Goal: Task Accomplishment & Management: Use online tool/utility

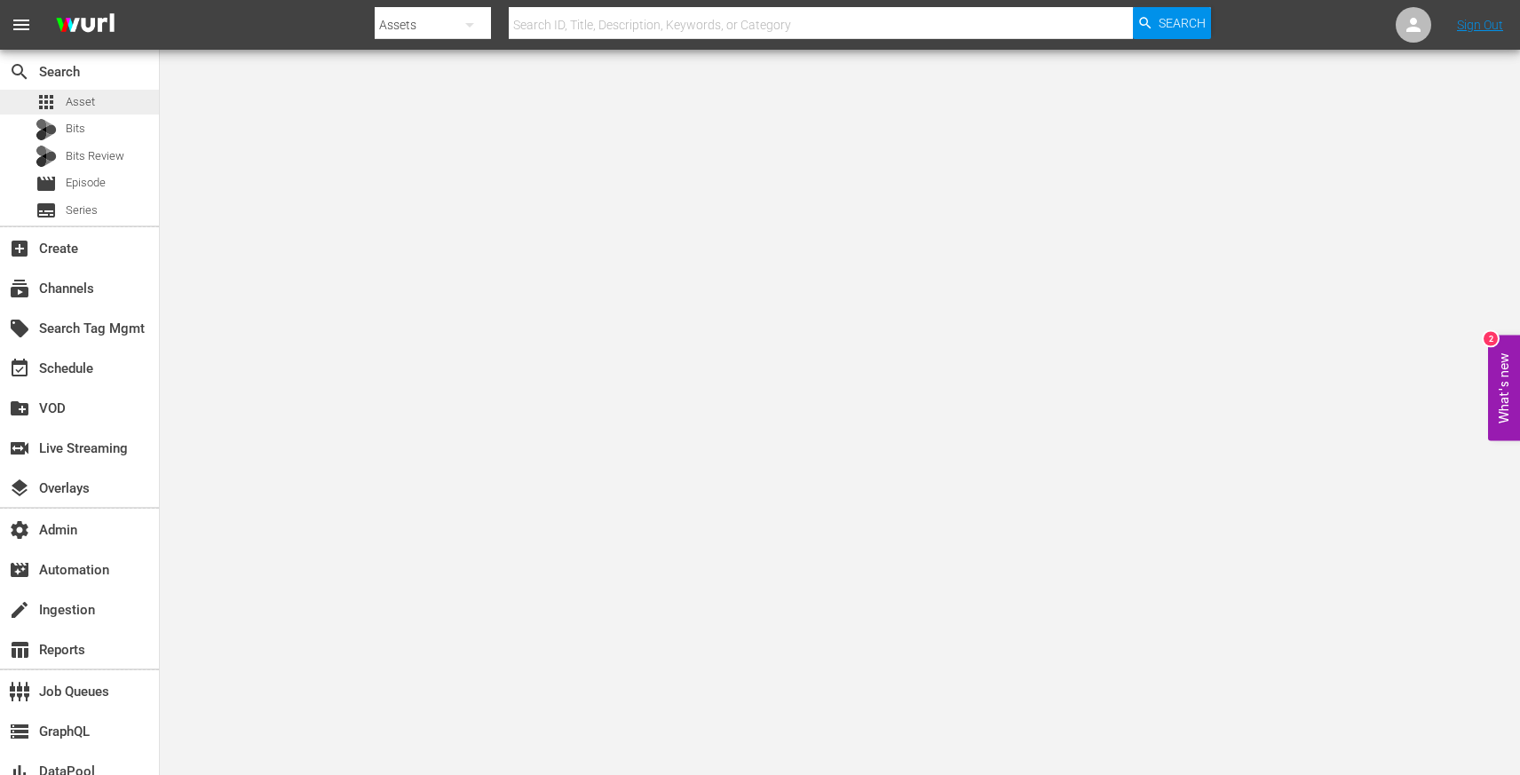
click at [84, 108] on span "Asset" at bounding box center [80, 102] width 29 height 18
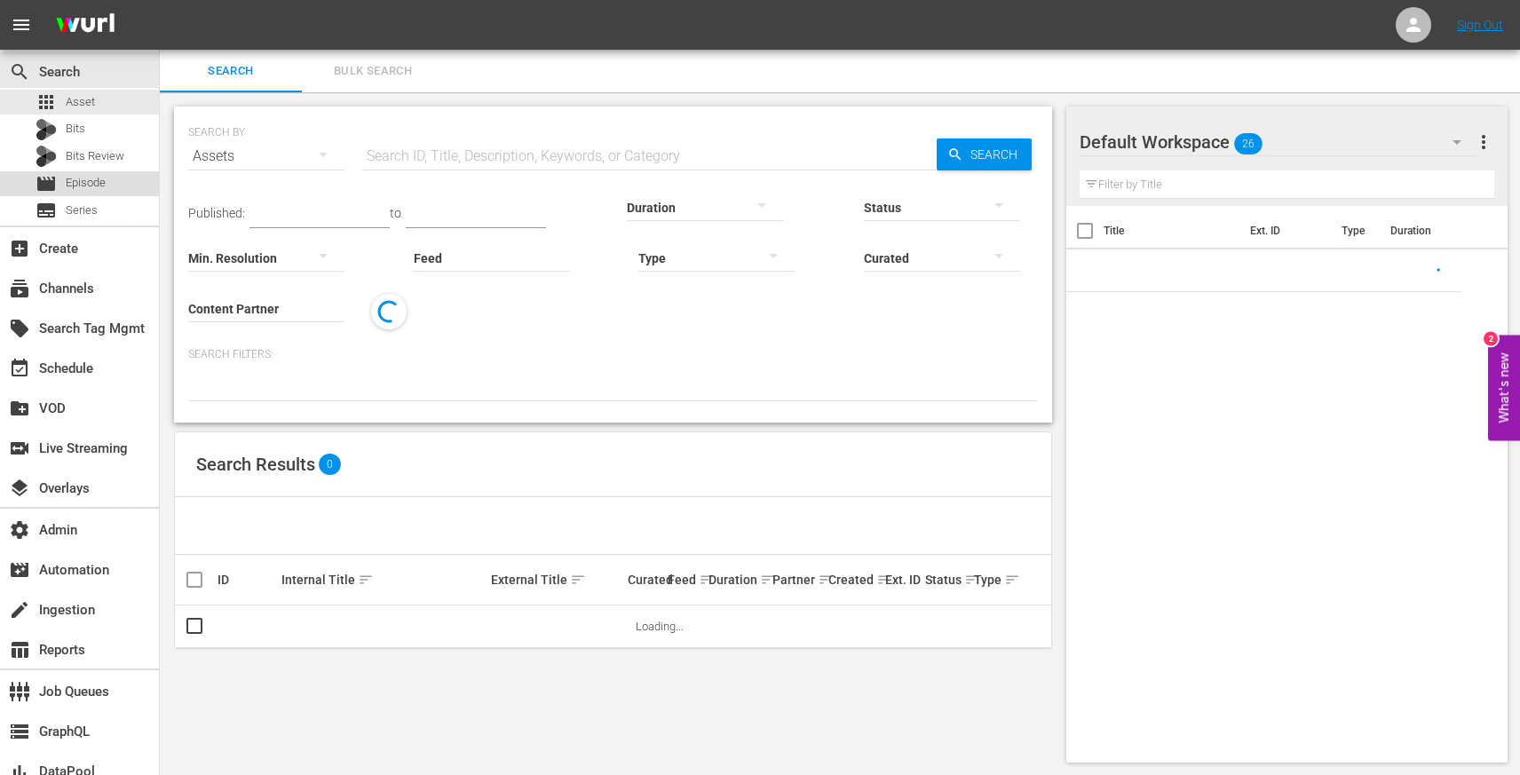
click at [103, 183] on span "Episode" at bounding box center [86, 183] width 40 height 18
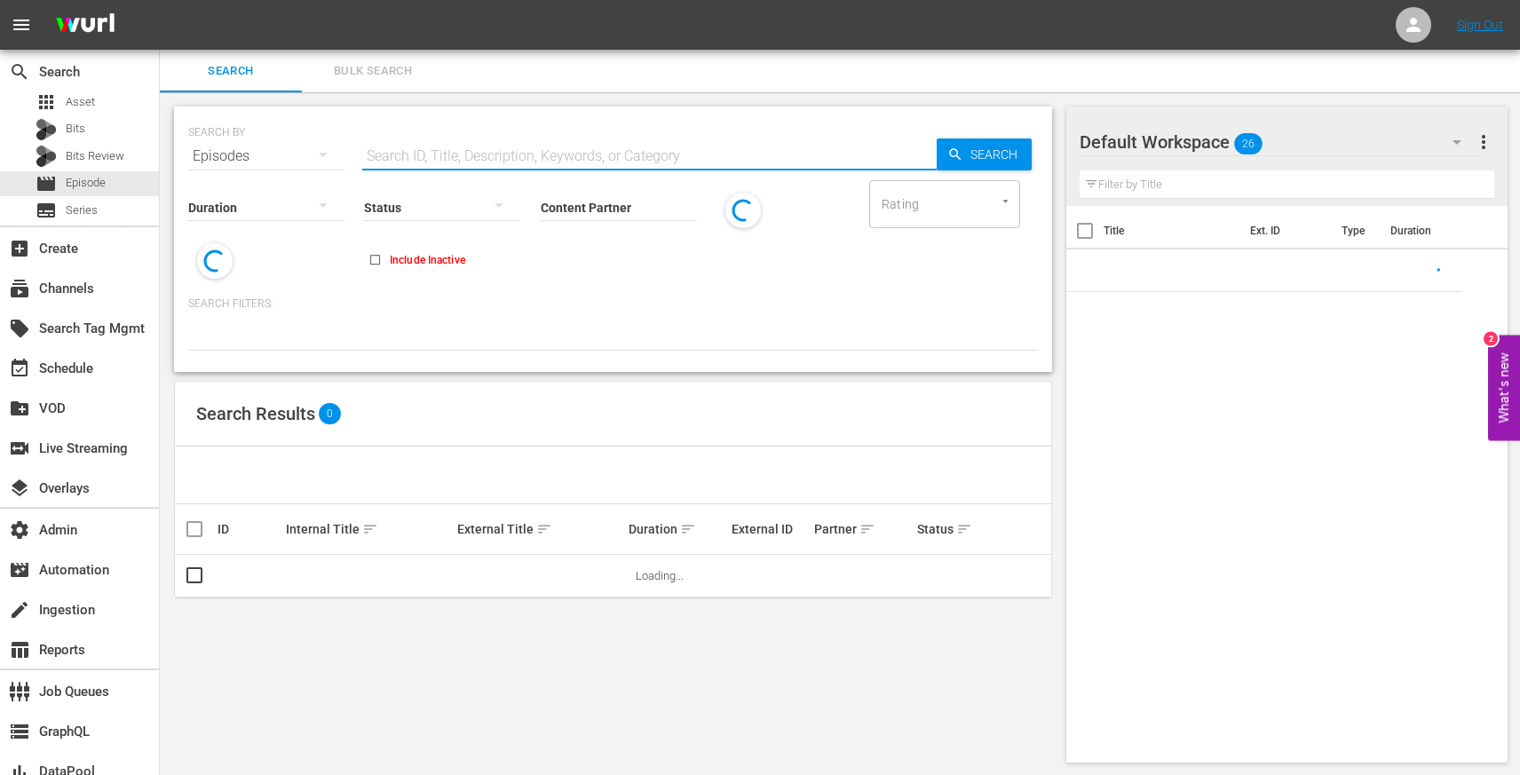
click at [466, 135] on input "text" at bounding box center [649, 156] width 574 height 43
paste input "89966780"
type input "89966780"
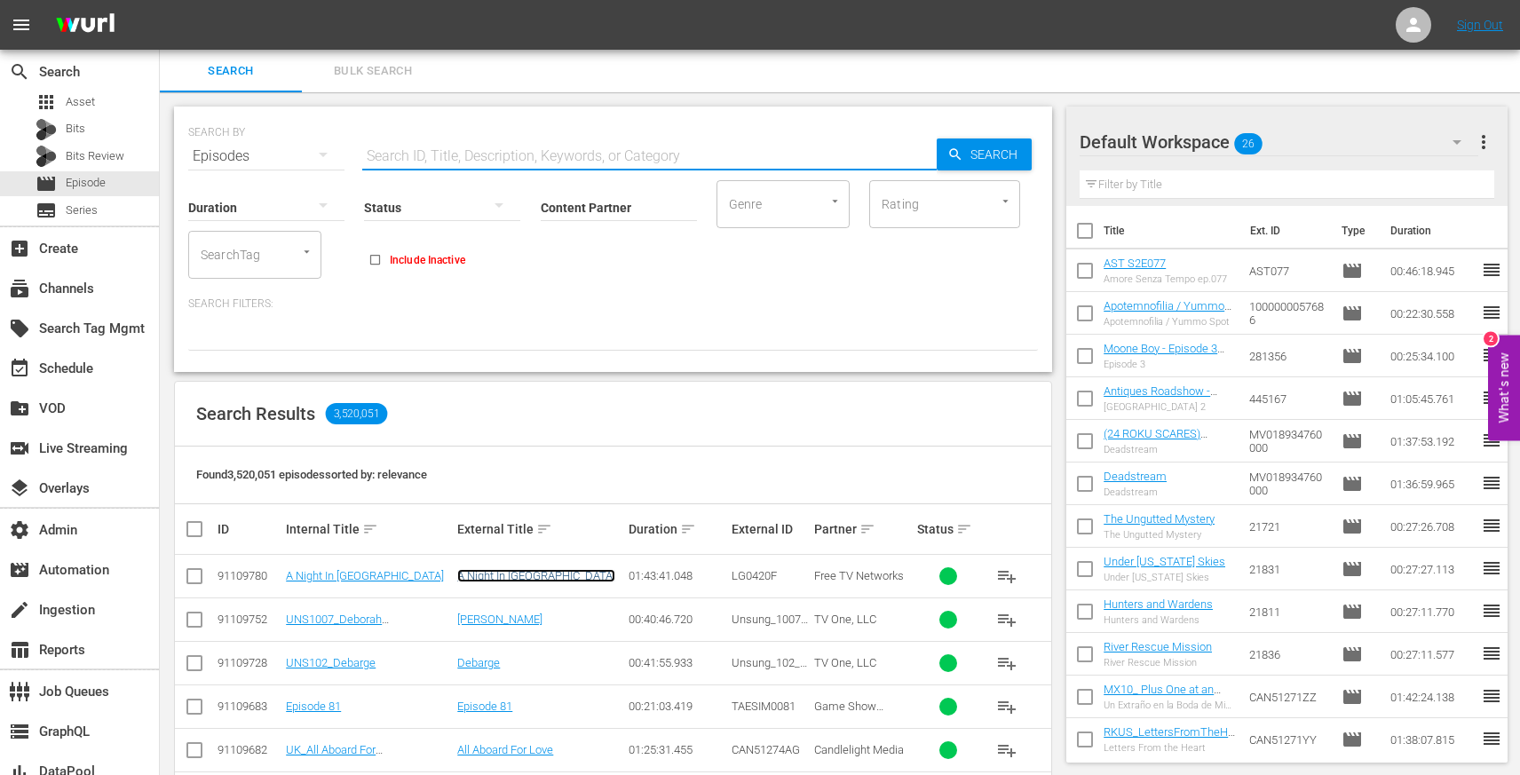
click at [502, 573] on link "A Night In Old Mexico" at bounding box center [536, 575] width 158 height 13
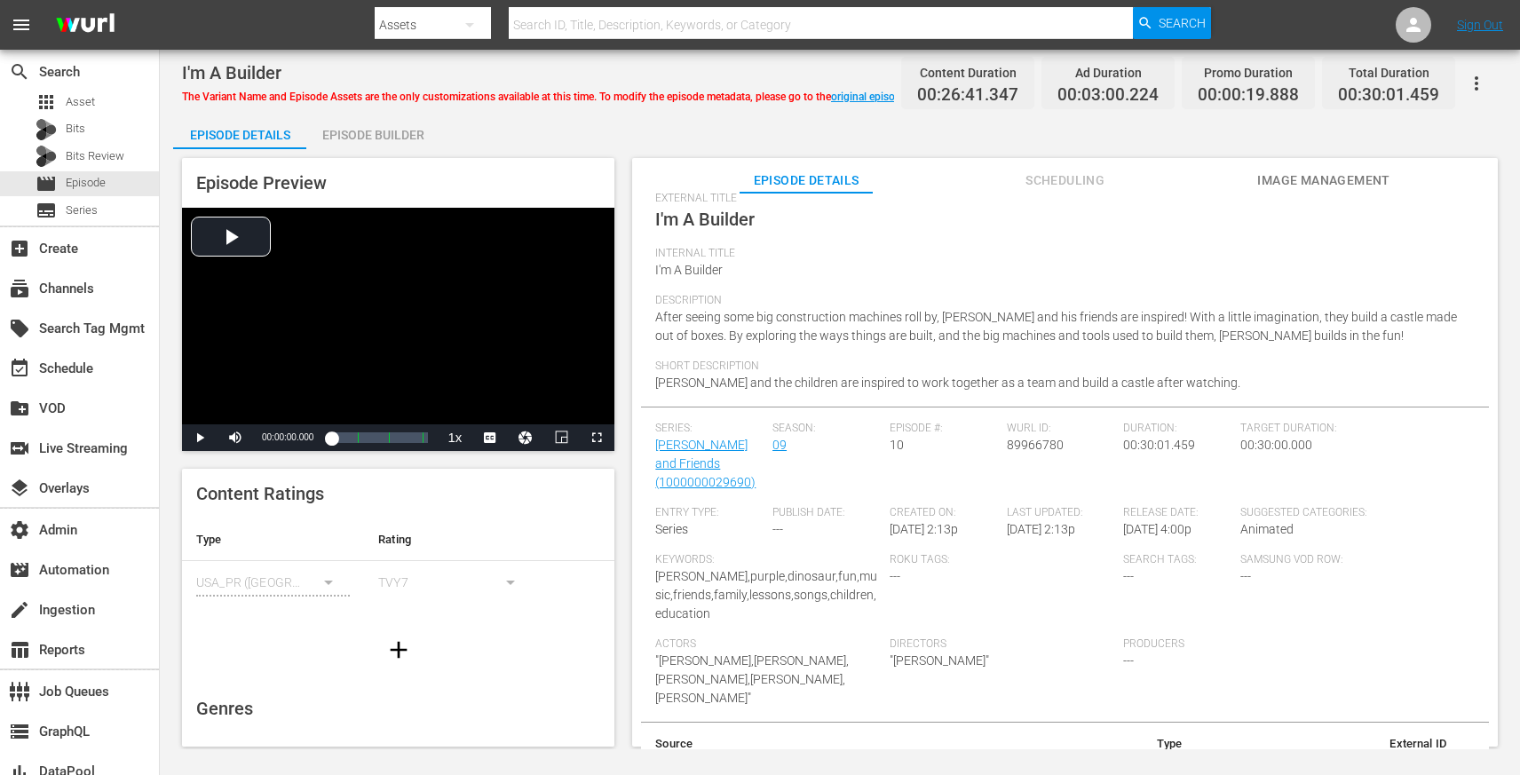
click at [1064, 183] on span "Scheduling" at bounding box center [1065, 181] width 133 height 22
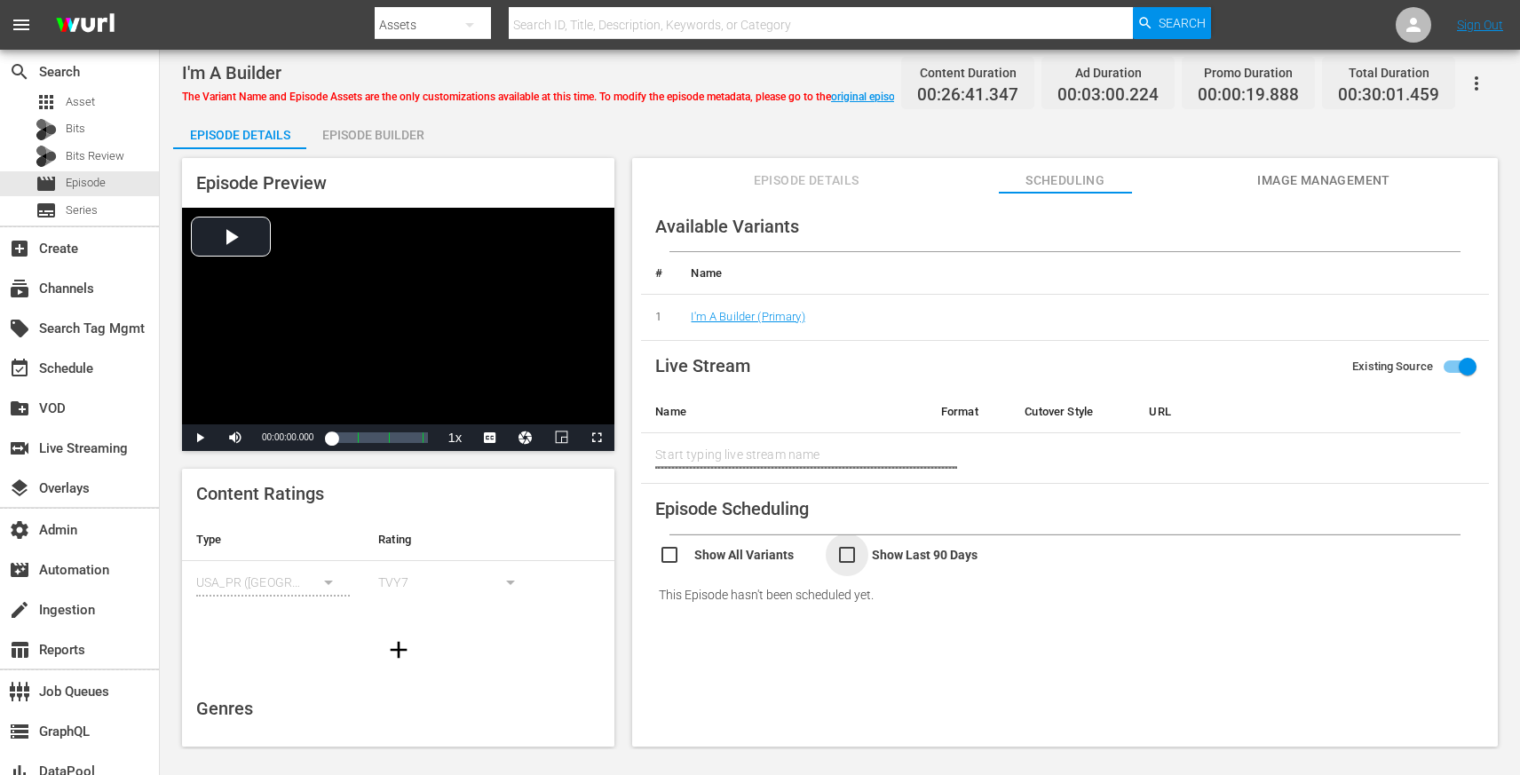
click at [857, 553] on input "checkbox" at bounding box center [925, 557] width 178 height 26
checkbox input "true"
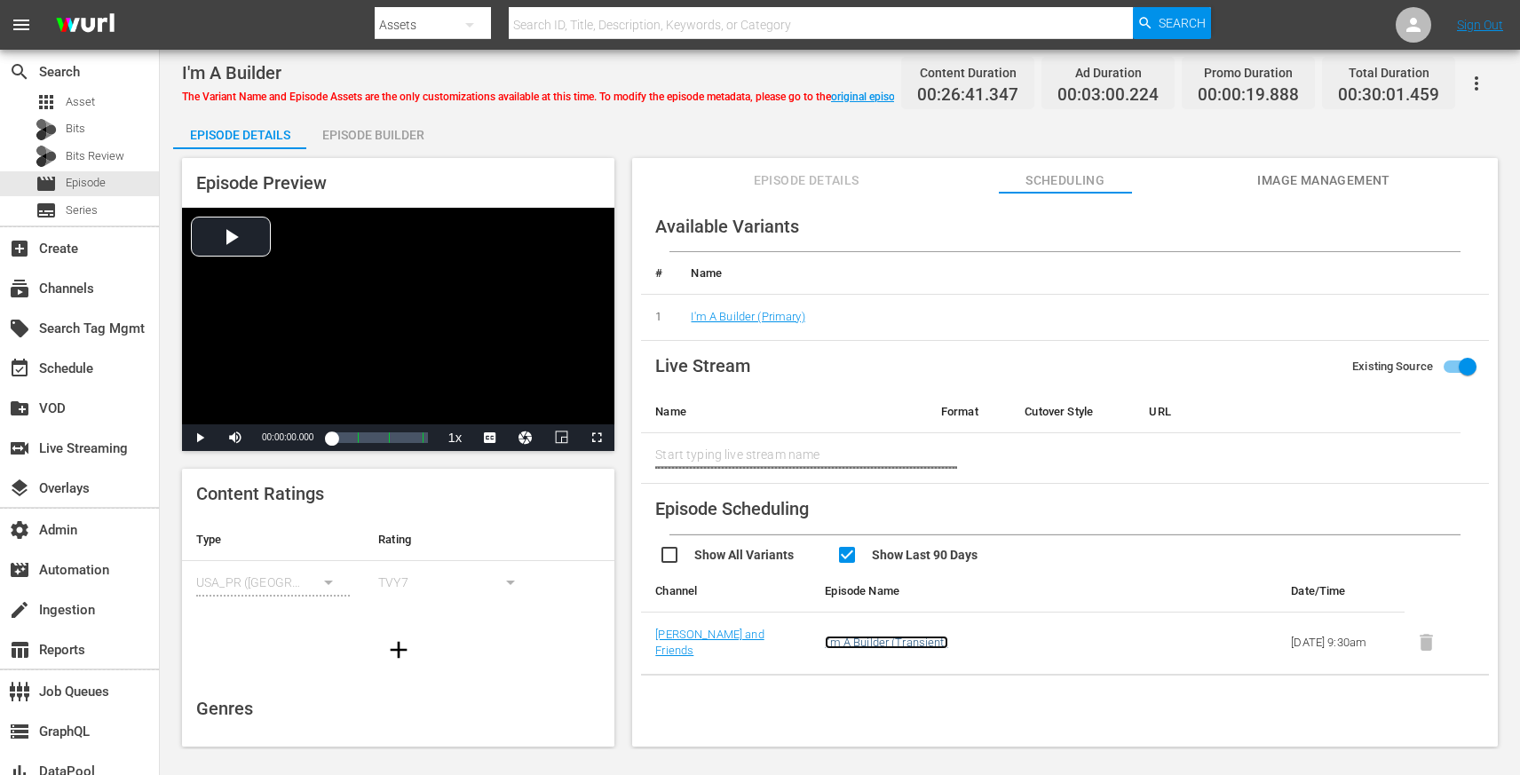
click at [894, 642] on link "I'm A Builder (Transient)" at bounding box center [886, 642] width 122 height 13
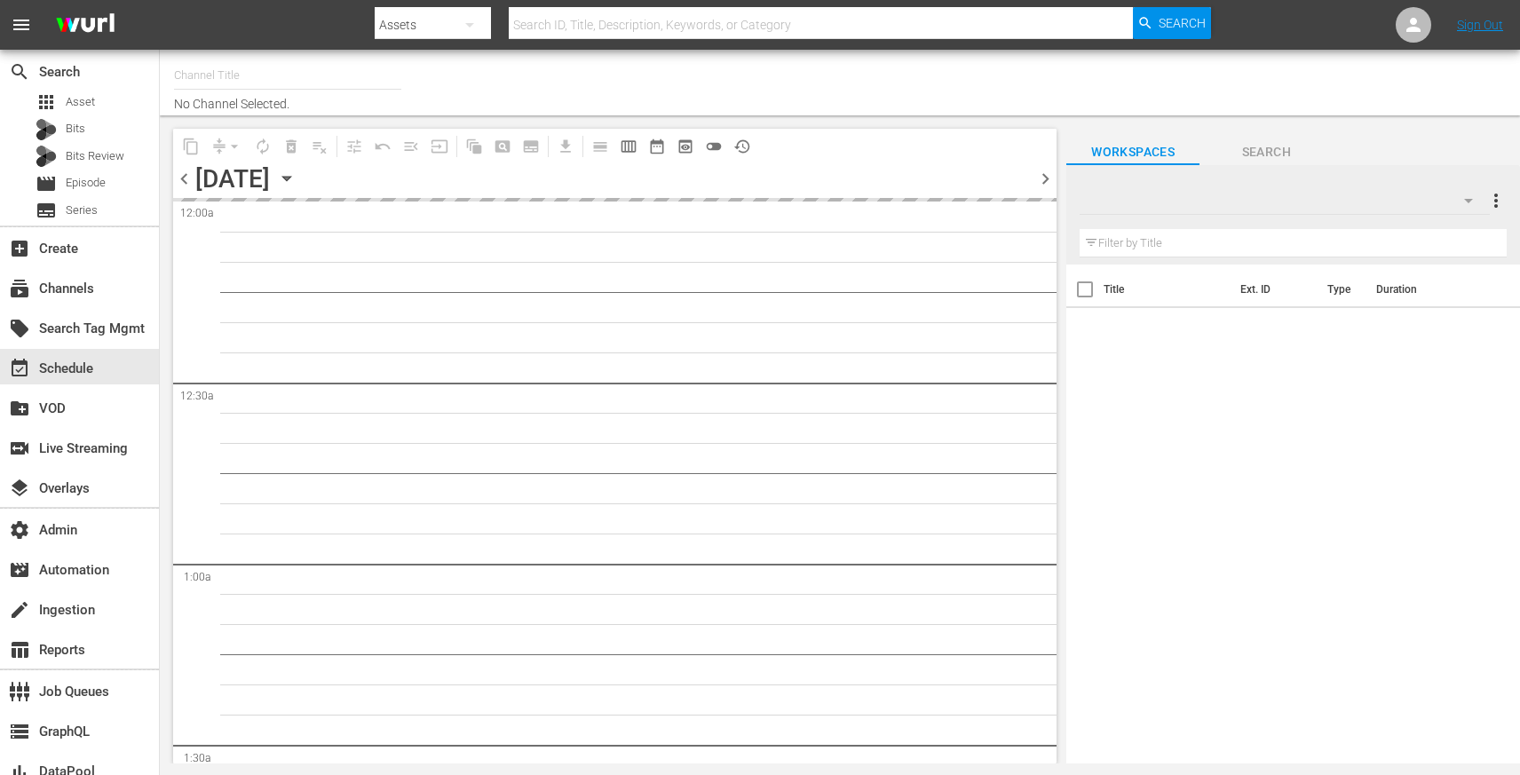
type input "Barney and Friends (1843)"
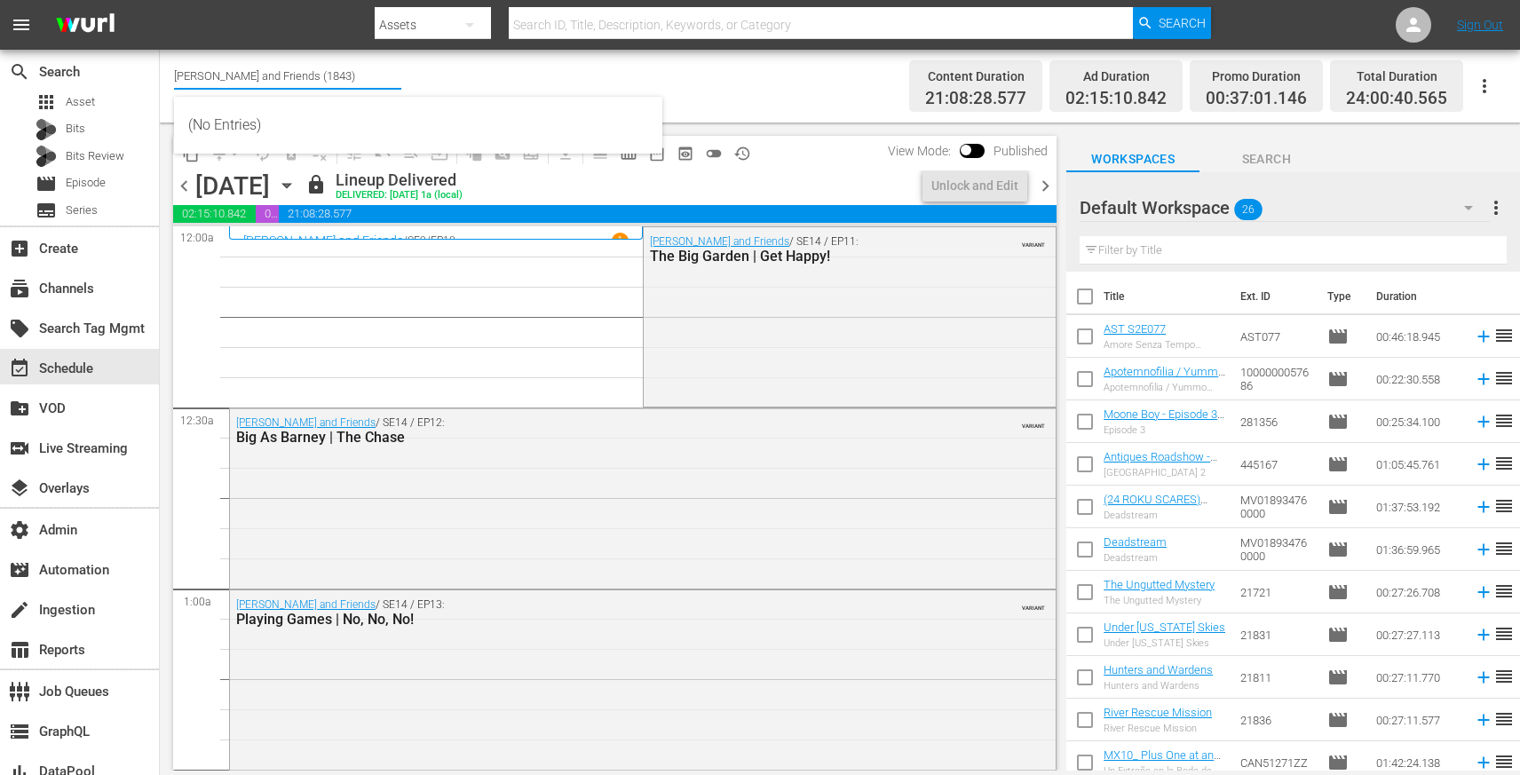
click at [186, 74] on input "Barney and Friends (1843)" at bounding box center [287, 75] width 227 height 43
drag, startPoint x: 186, startPoint y: 74, endPoint x: 239, endPoint y: 75, distance: 53.3
click at [239, 75] on input "Barney and Friends (1843)" at bounding box center [287, 75] width 227 height 43
click at [78, 285] on div "subscriptions Channels" at bounding box center [49, 286] width 99 height 16
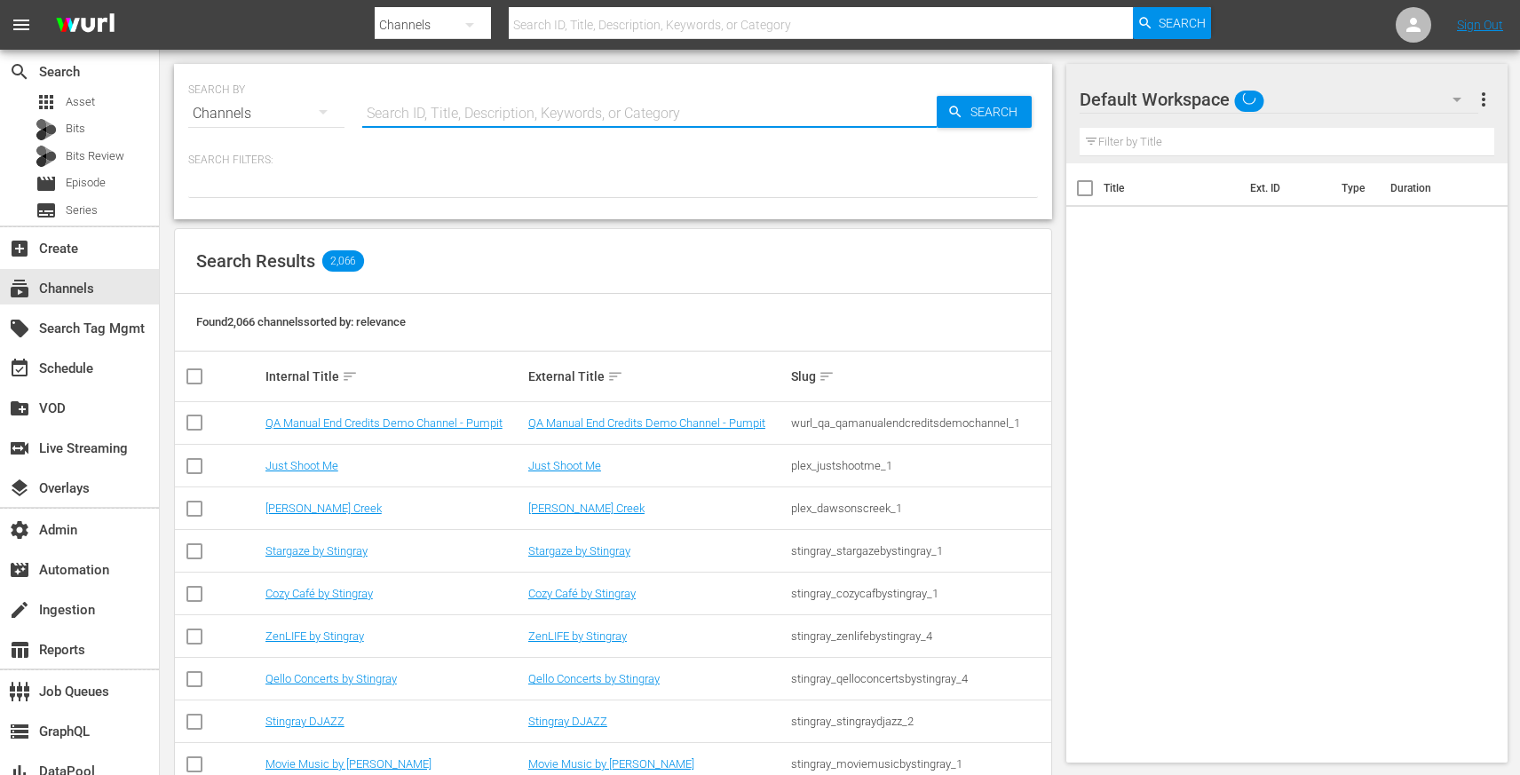
click at [415, 112] on input "text" at bounding box center [649, 113] width 574 height 43
paste input "Barney and Friends"
type input "Barney and Friends"
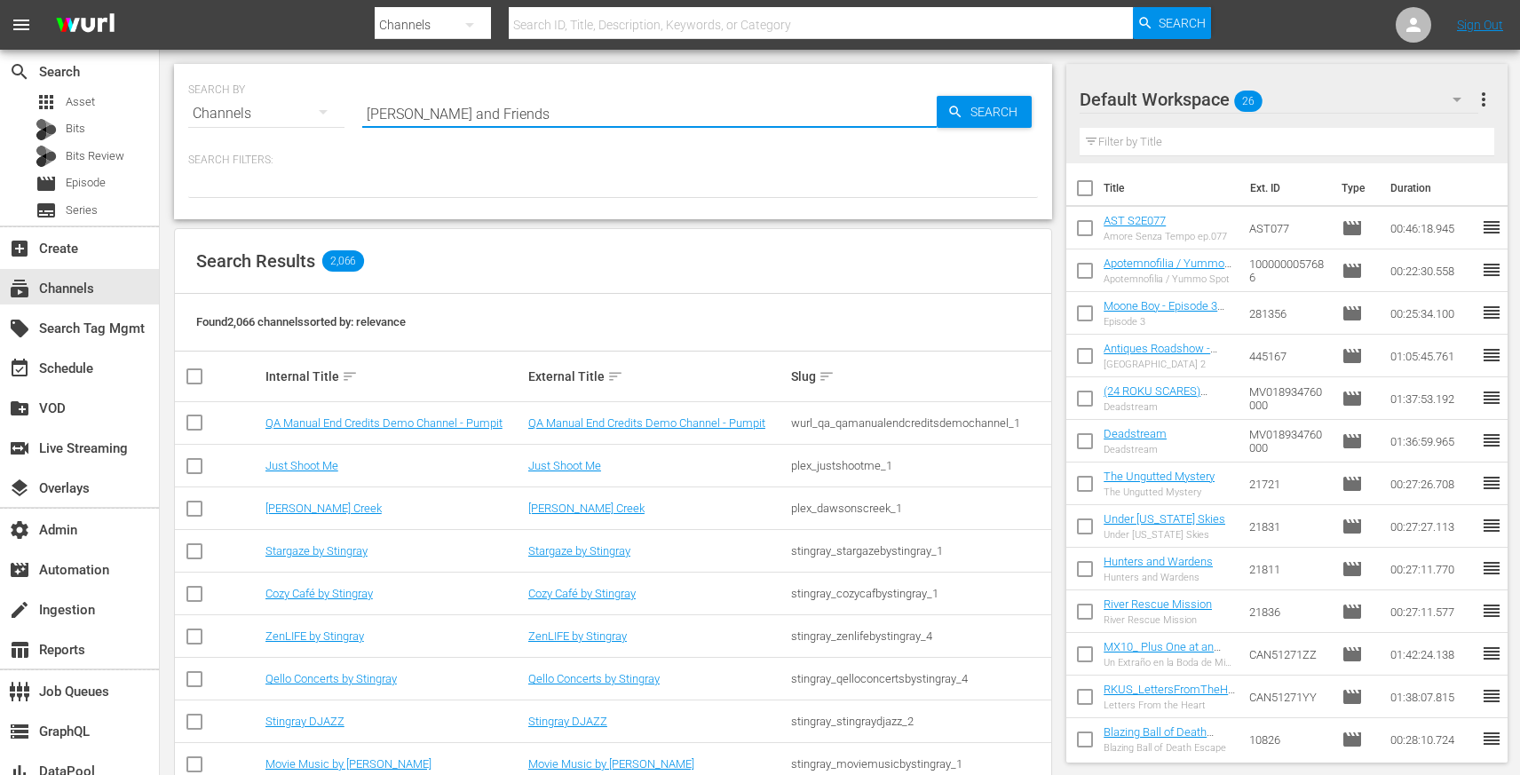
type input "Barney and Friends"
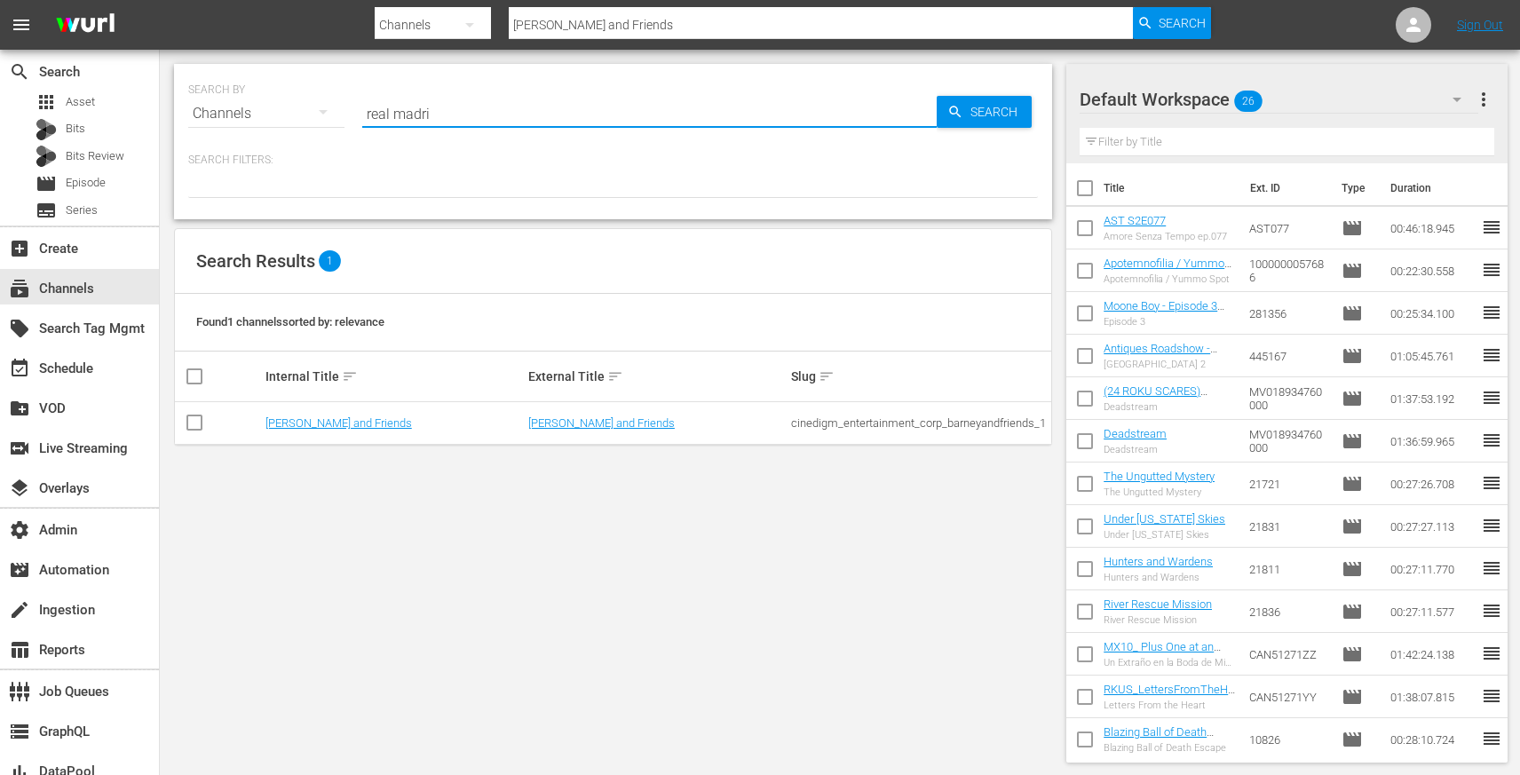
type input "real madrid"
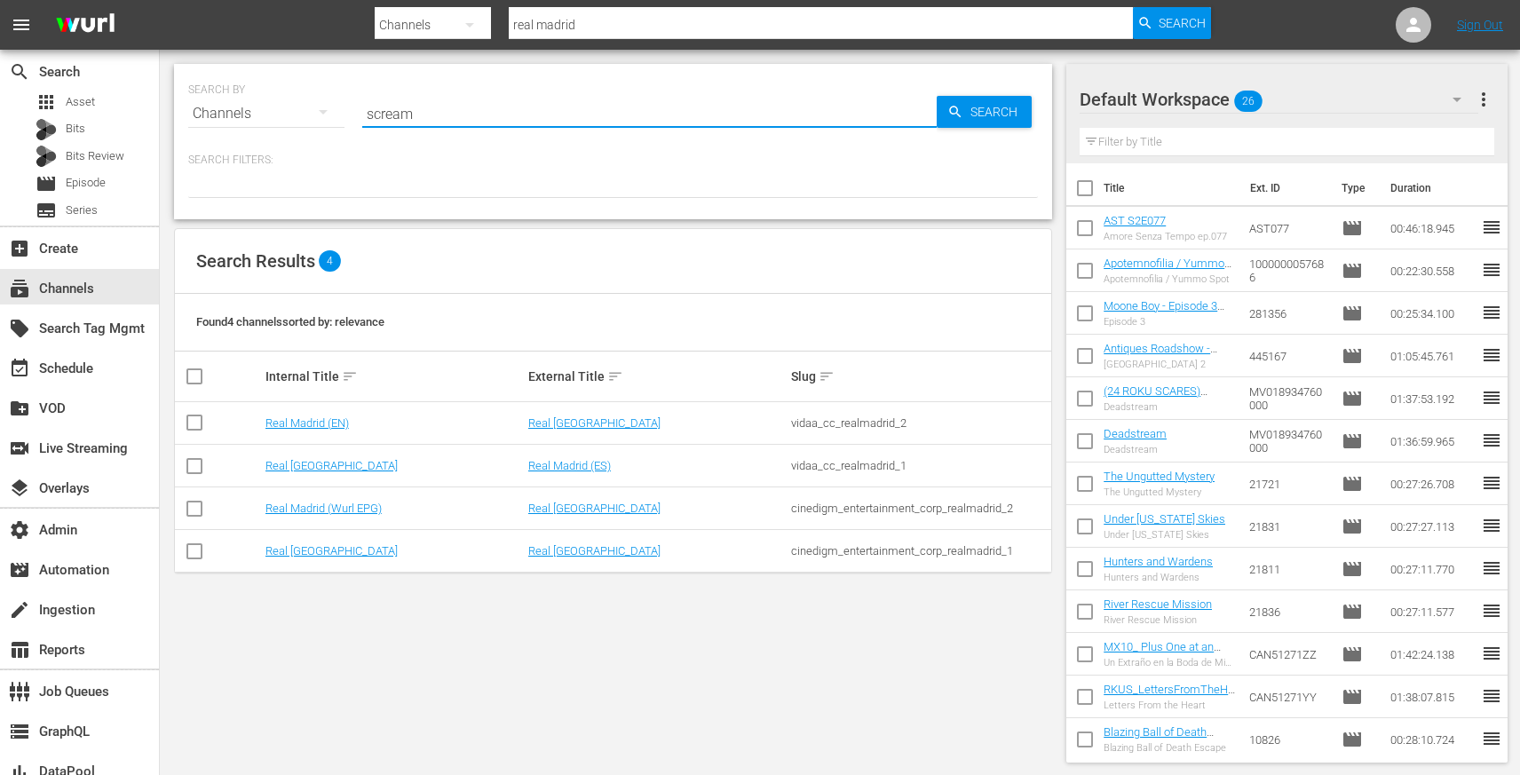
type input "screamb"
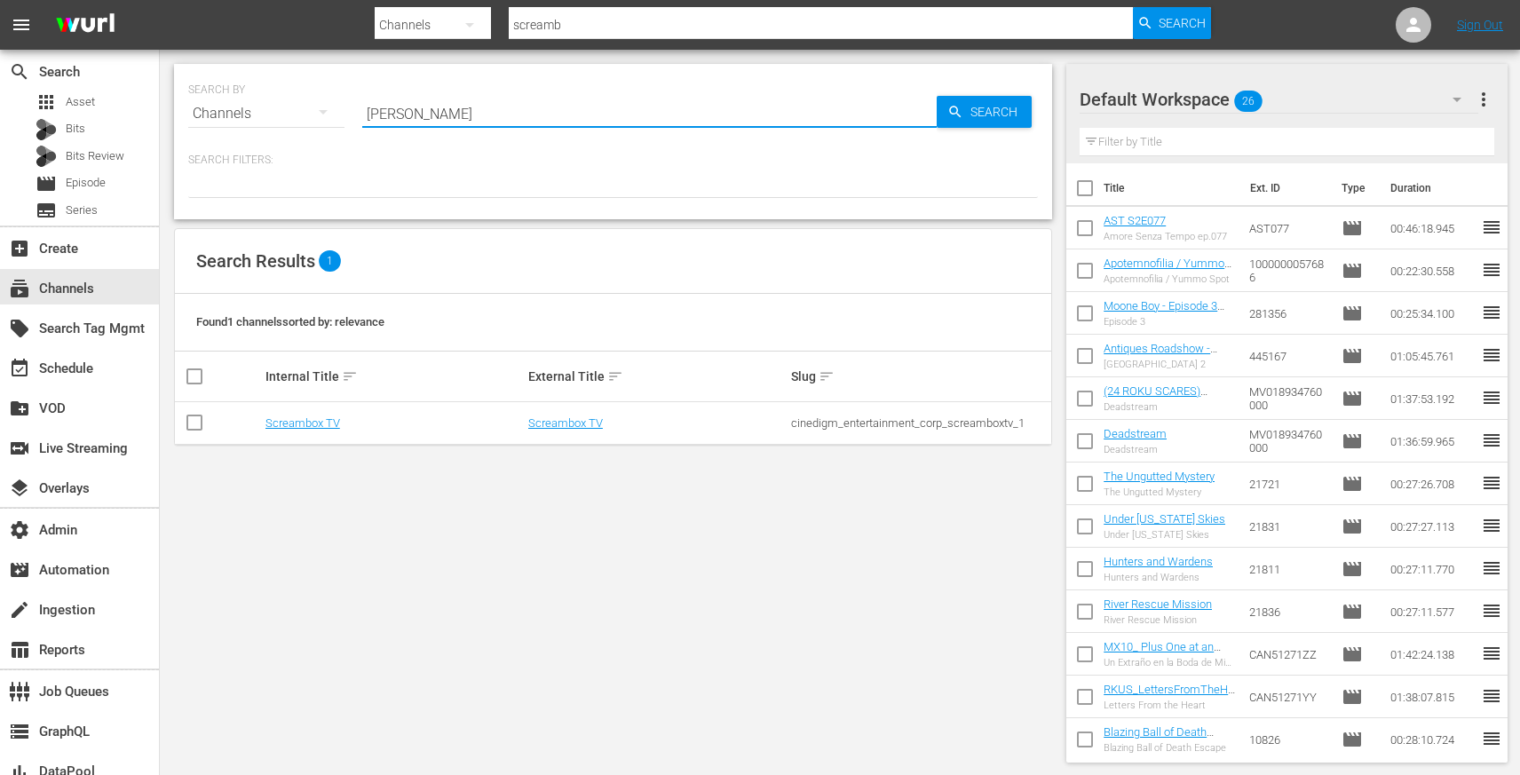
type input "bob ross"
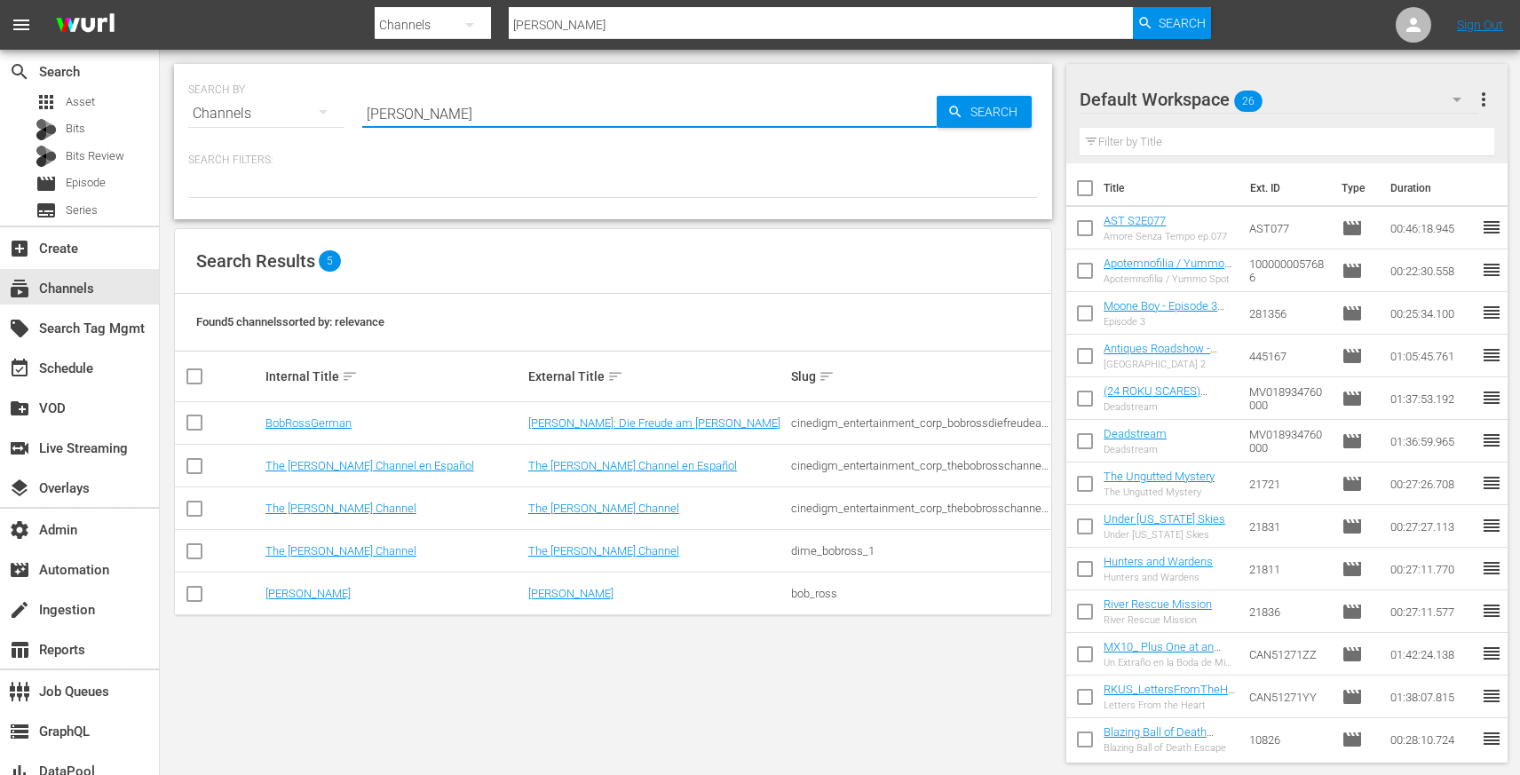
type input "bob ross"
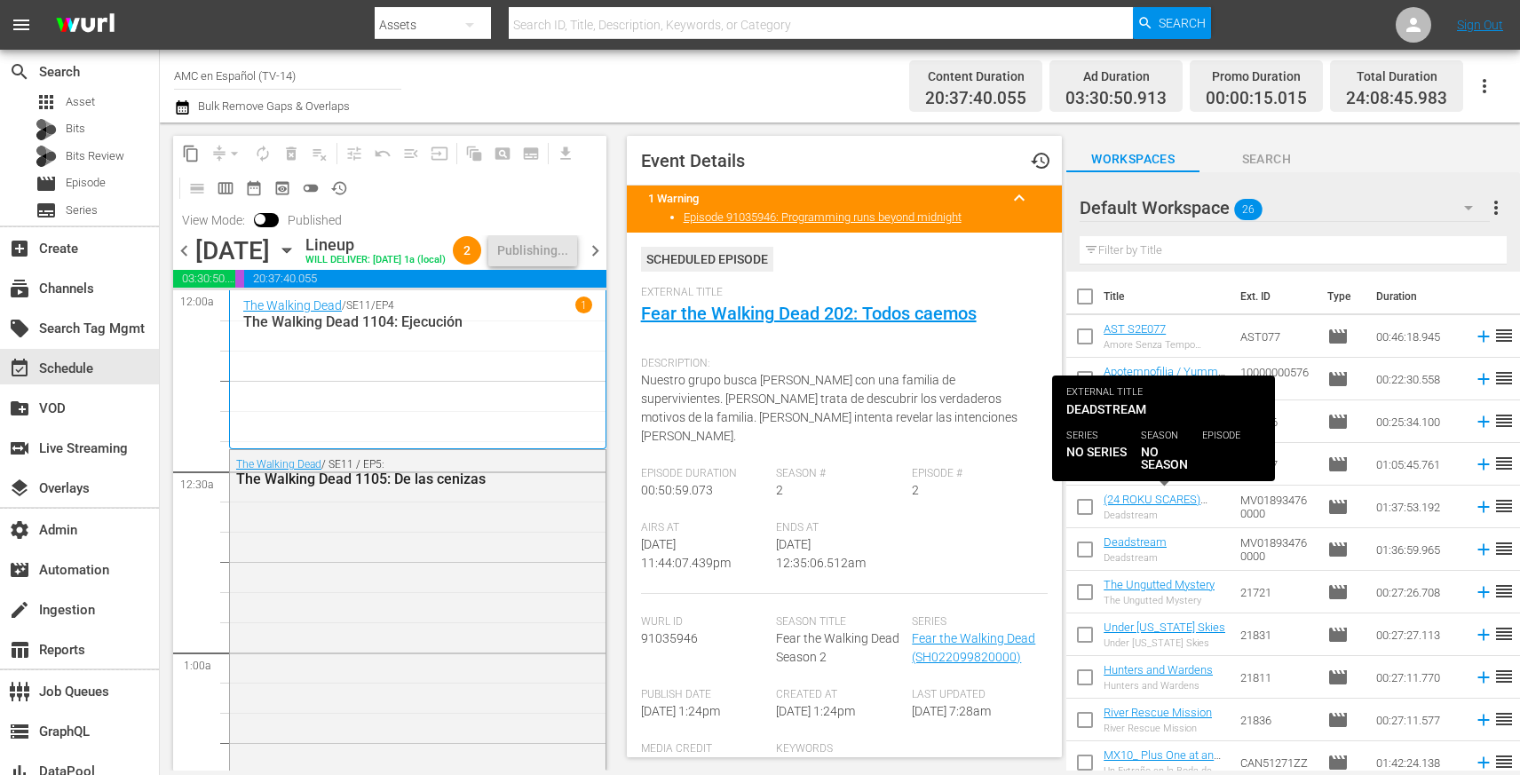
scroll to position [8423, 0]
